Goal: Information Seeking & Learning: Learn about a topic

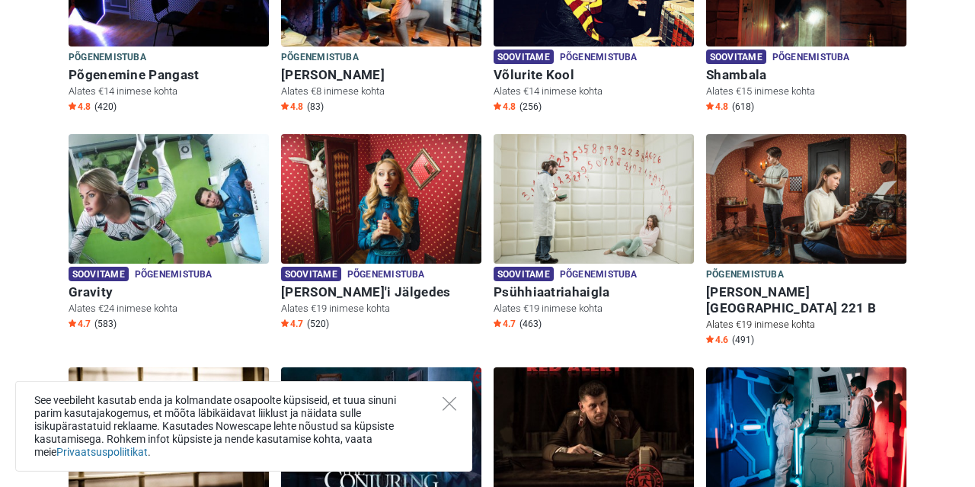
scroll to position [554, 0]
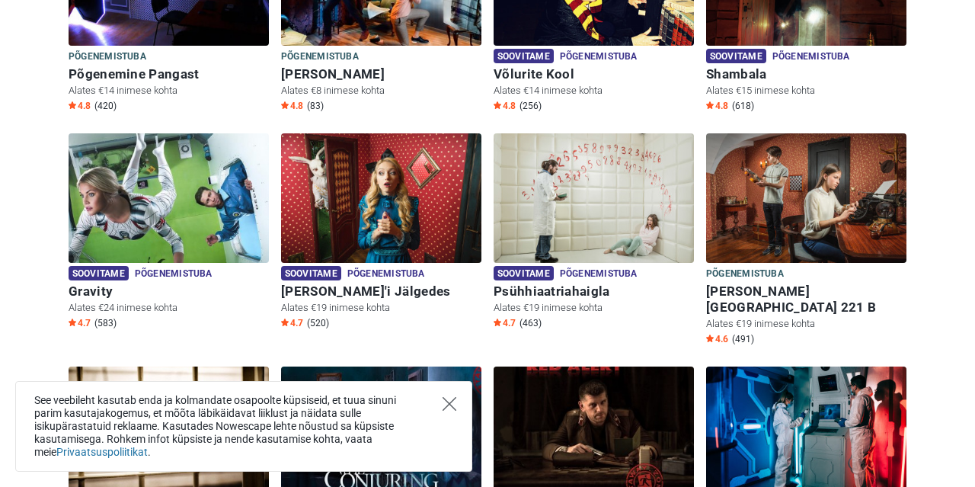
click at [456, 400] on icon "Close" at bounding box center [449, 404] width 14 height 14
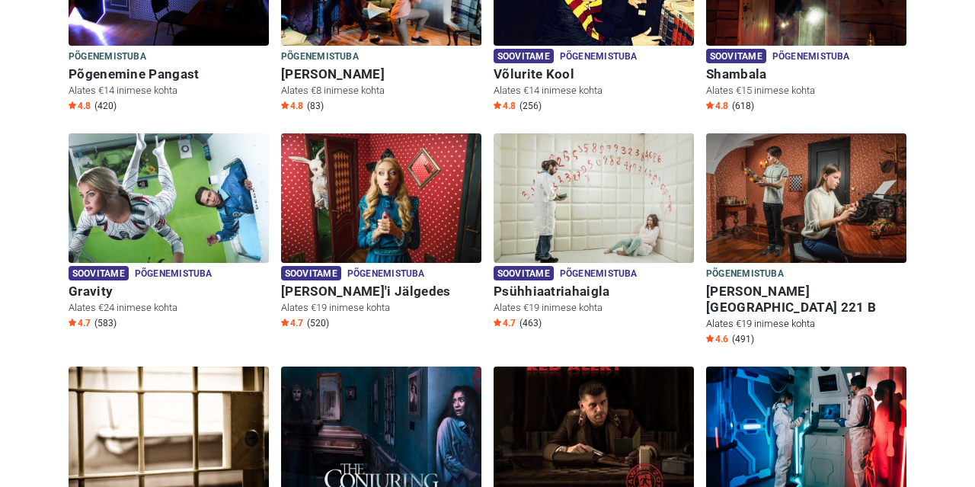
click at [831, 217] on img at bounding box center [806, 197] width 200 height 129
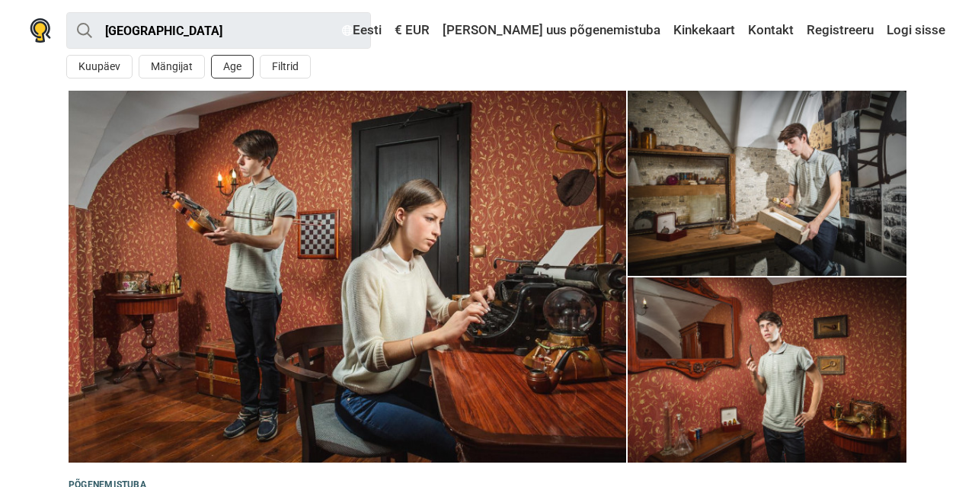
click at [231, 65] on button "Age" at bounding box center [232, 67] width 43 height 24
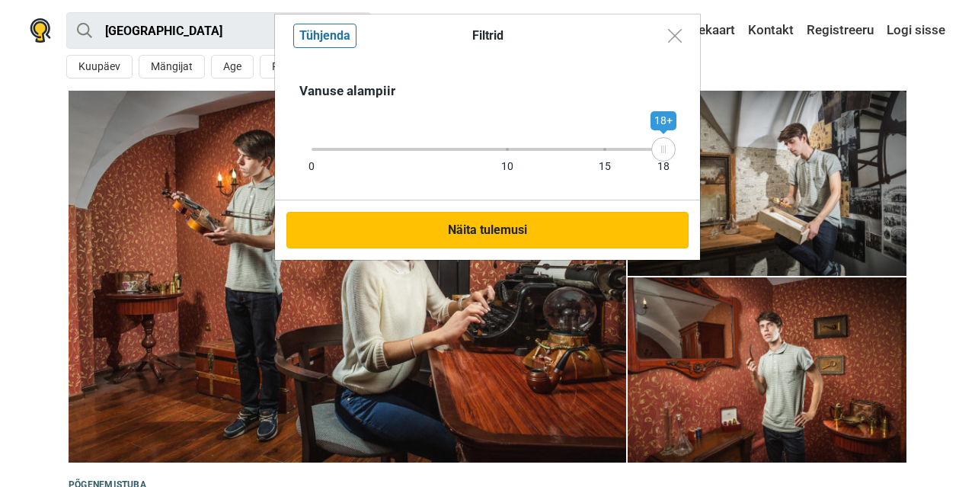
click at [537, 235] on button "Näita tulemusi" at bounding box center [487, 230] width 402 height 37
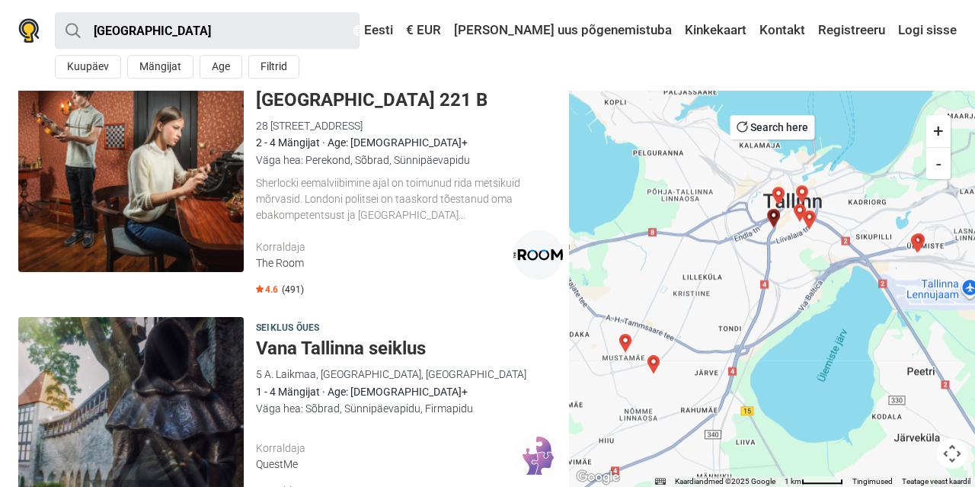
scroll to position [2930, 0]
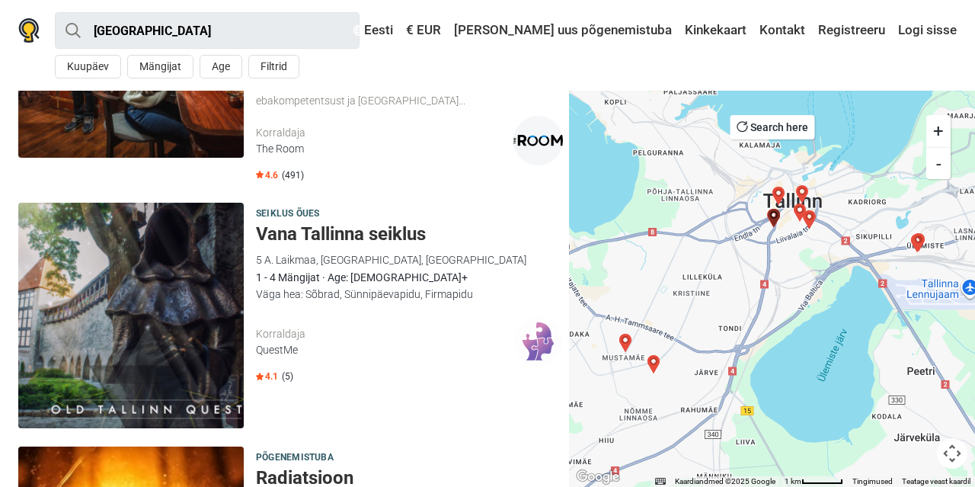
click at [513, 167] on div "Põgenemistuba Baker Street 221 B 28 Pärnu maantee, 10141 Tallinn, Estonia The R…" at bounding box center [290, 58] width 557 height 264
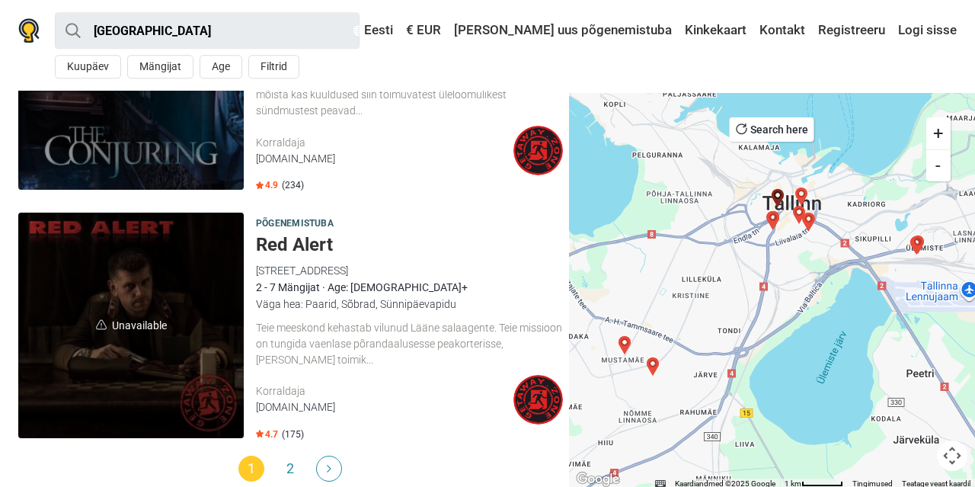
scroll to position [4683, 0]
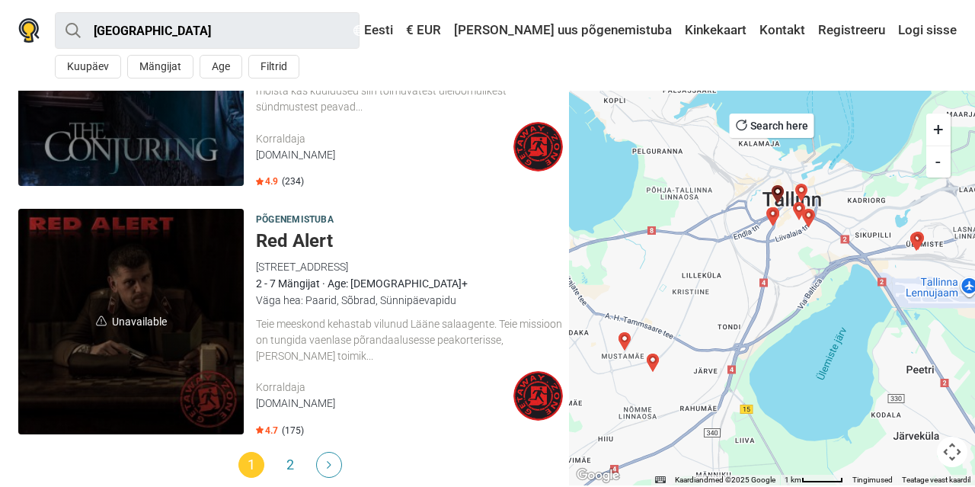
click at [330, 461] on img "Next" at bounding box center [329, 465] width 5 height 8
